Goal: Check status

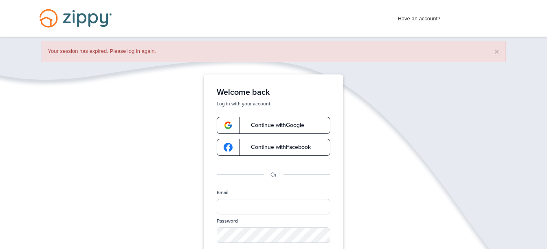
click at [276, 121] on link "Continue with Google" at bounding box center [274, 125] width 114 height 17
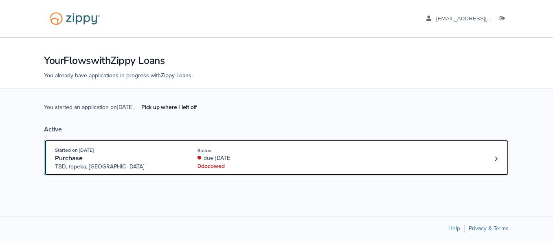
click at [325, 146] on link "Started on Aug. 14th, 2025 Purchase TBD, topeka, KS Status due 26 days ago 0 do…" at bounding box center [276, 158] width 465 height 36
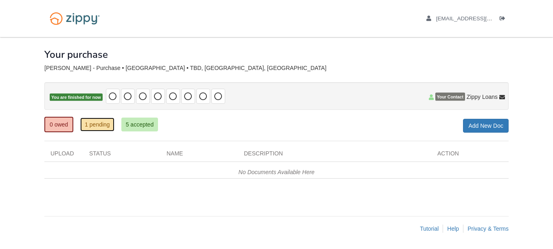
click at [94, 128] on link "1 pending" at bounding box center [97, 125] width 34 height 14
